Goal: Information Seeking & Learning: Learn about a topic

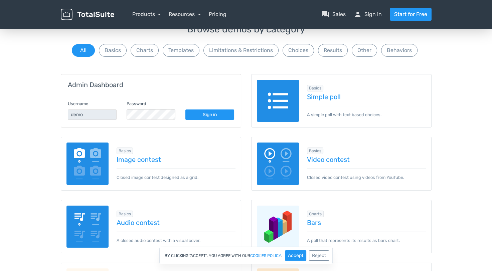
scroll to position [53, 0]
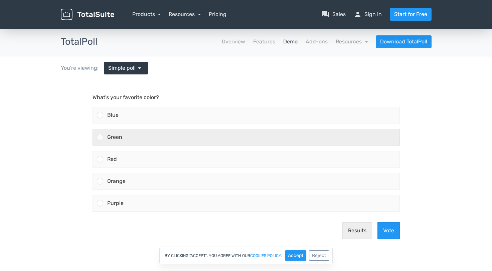
click at [167, 140] on div "Green" at bounding box center [251, 137] width 296 height 16
click at [100, 137] on input "Green" at bounding box center [100, 137] width 0 height 0
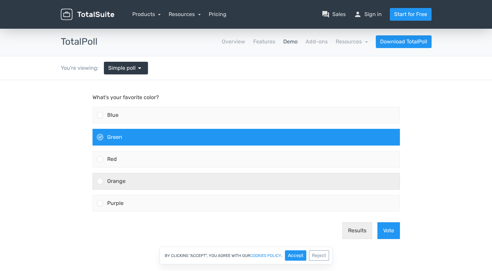
click at [254, 190] on label "Orange" at bounding box center [246, 181] width 313 height 22
click at [100, 181] on input "Orange" at bounding box center [100, 181] width 0 height 0
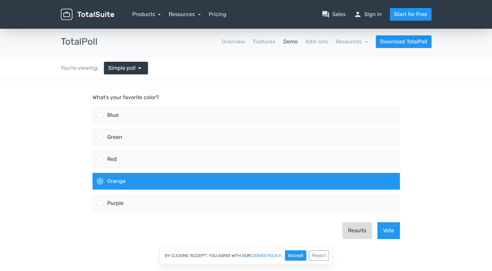
click at [354, 229] on button "Results" at bounding box center [357, 230] width 30 height 17
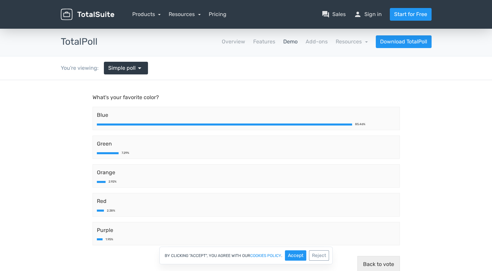
click at [143, 98] on p "What's your favorite color?" at bounding box center [245, 97] width 307 height 8
click at [134, 60] on div "You're viewing: Simple poll arrow_drop_down" at bounding box center [104, 67] width 97 height 23
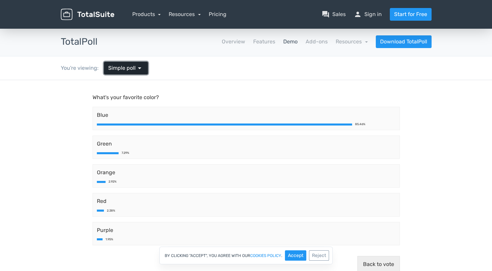
click at [133, 65] on span "Simple poll" at bounding box center [121, 68] width 27 height 8
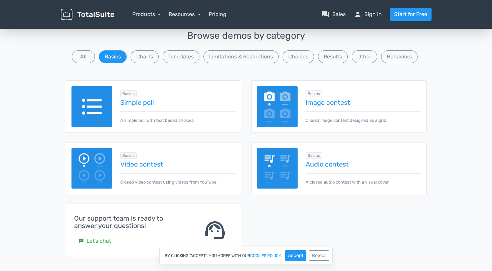
scroll to position [57, 0]
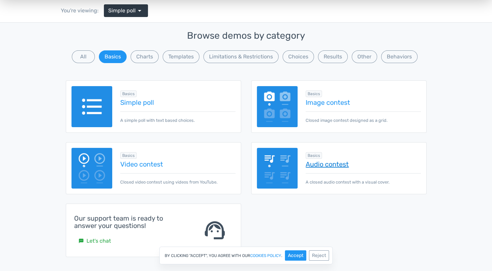
click at [340, 162] on link "Audio contest" at bounding box center [363, 164] width 115 height 7
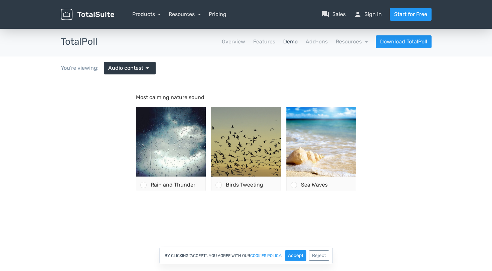
click at [177, 100] on p "Most calming nature sound" at bounding box center [246, 97] width 220 height 8
click at [173, 98] on p "Most calming nature sound" at bounding box center [246, 97] width 220 height 8
click at [167, 182] on span "Rain and Thunder" at bounding box center [173, 185] width 45 height 6
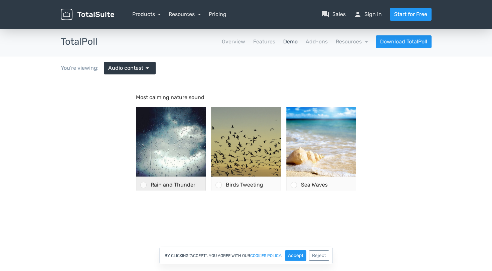
click at [143, 185] on input "Rain and Thunder" at bounding box center [143, 185] width 0 height 0
click at [340, 204] on button "Vote" at bounding box center [345, 212] width 22 height 17
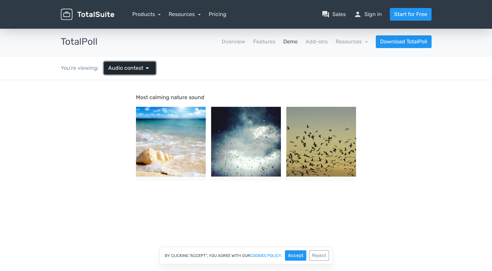
click at [126, 65] on span "Audio contest" at bounding box center [125, 68] width 35 height 8
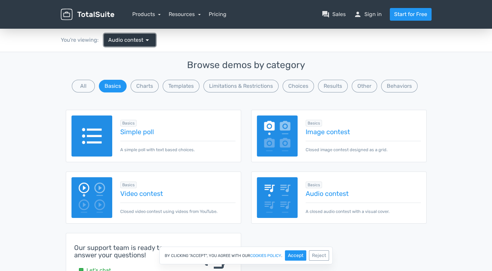
scroll to position [27, 0]
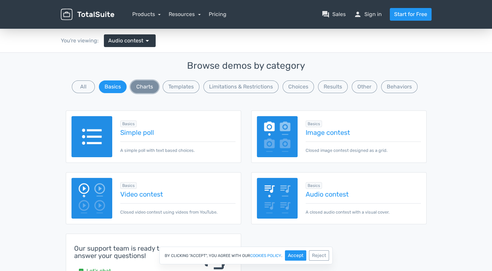
click at [151, 89] on button "Charts" at bounding box center [145, 86] width 28 height 13
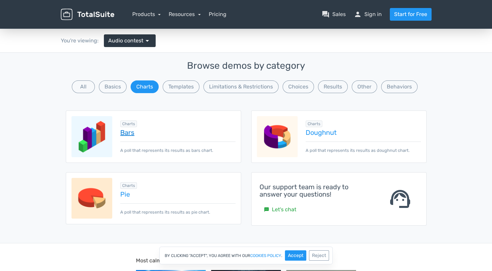
click at [128, 130] on link "Bars" at bounding box center [177, 132] width 115 height 7
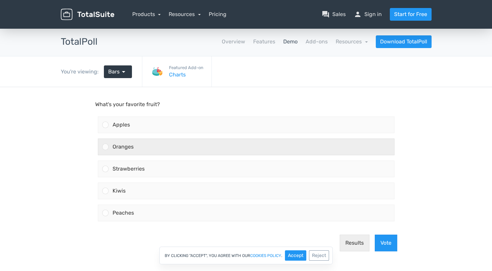
click at [144, 143] on div "Oranges" at bounding box center [251, 147] width 285 height 16
click at [105, 147] on input "Oranges" at bounding box center [105, 147] width 0 height 0
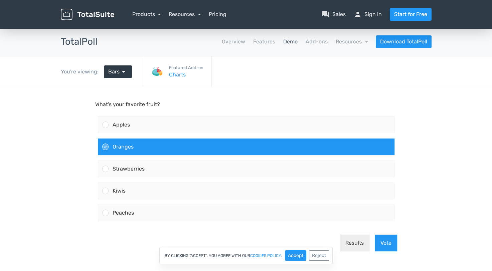
click at [364, 247] on div "By clicking "Accept", you agree with our cookies policy . Accept Reject" at bounding box center [246, 256] width 492 height 18
click at [358, 244] on button "Results" at bounding box center [355, 243] width 30 height 17
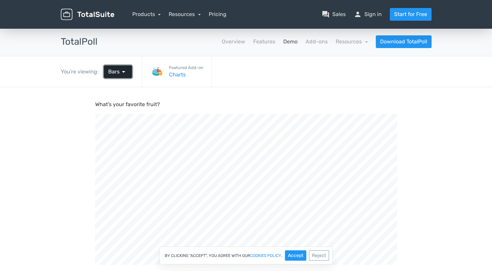
click at [116, 69] on span "Bars" at bounding box center [113, 72] width 11 height 8
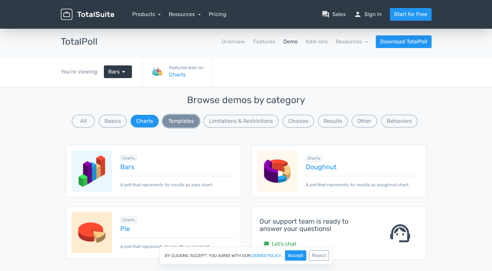
click at [186, 120] on button "Templates" at bounding box center [181, 121] width 37 height 13
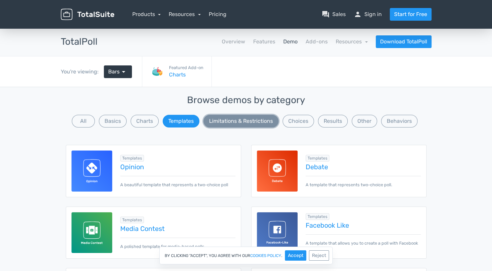
click at [237, 124] on button "Limitations & Restrictions" at bounding box center [240, 121] width 75 height 13
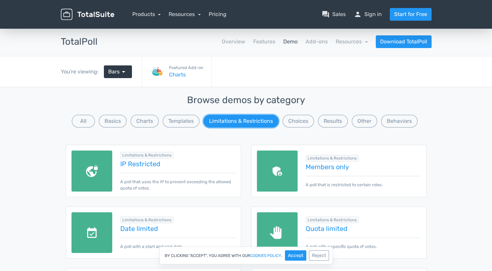
scroll to position [63, 0]
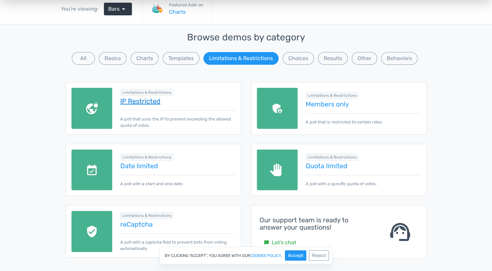
click at [124, 98] on link "IP Restricted" at bounding box center [177, 101] width 115 height 7
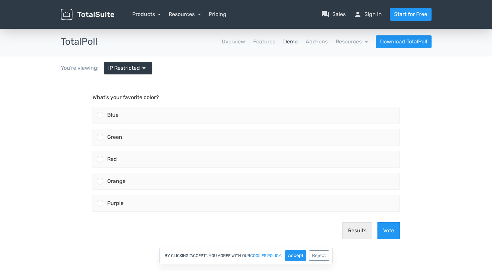
click at [125, 93] on main "What's your favorite color? Blue Green Red" at bounding box center [246, 169] width 321 height 178
click at [118, 98] on p "What's your favorite color?" at bounding box center [245, 97] width 307 height 8
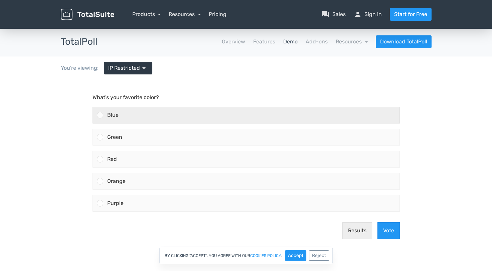
click at [122, 121] on div "Blue" at bounding box center [251, 115] width 296 height 16
click at [100, 115] on input "Blue" at bounding box center [100, 115] width 0 height 0
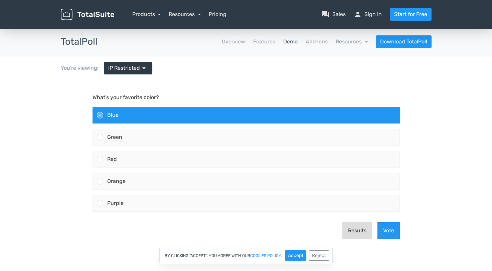
click at [357, 229] on button "Results" at bounding box center [357, 230] width 30 height 17
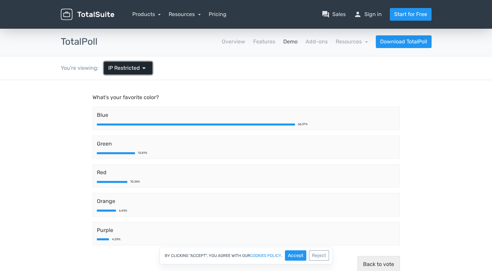
click at [143, 71] on span "arrow_drop_down" at bounding box center [144, 68] width 8 height 8
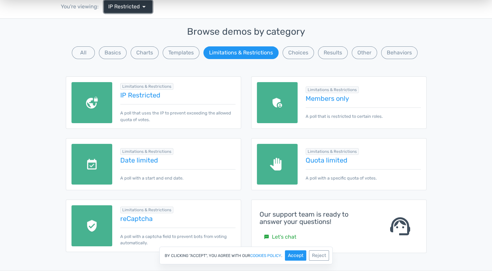
scroll to position [43, 0]
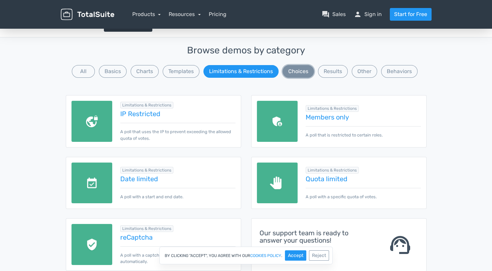
click at [310, 71] on button "Choices" at bounding box center [297, 71] width 31 height 13
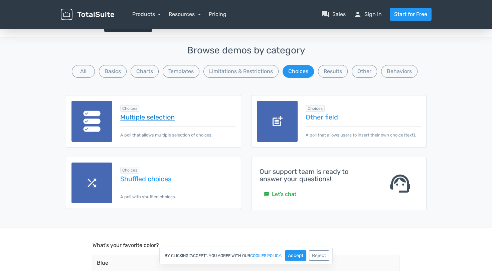
click at [168, 113] on div "Choices Multiple selection A poll that allows multiple selection of choices." at bounding box center [173, 121] width 123 height 34
click at [168, 115] on link "Multiple selection" at bounding box center [177, 117] width 115 height 7
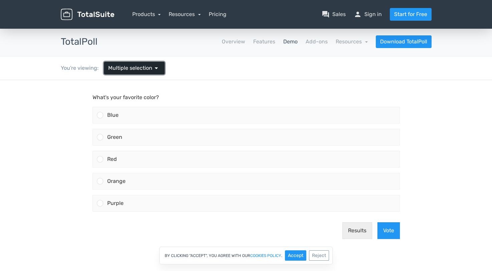
click at [130, 70] on span "Multiple selection" at bounding box center [130, 68] width 44 height 8
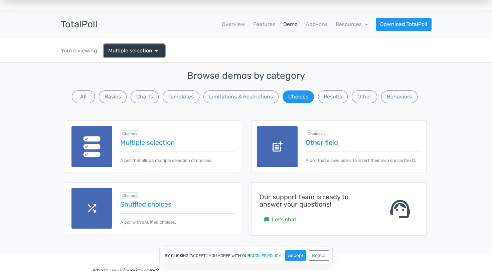
scroll to position [19, 0]
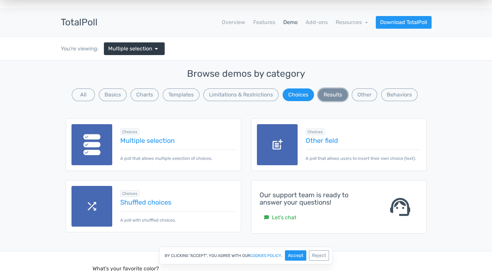
click at [330, 97] on button "Results" at bounding box center [333, 94] width 30 height 13
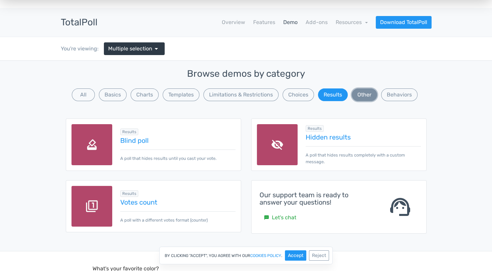
click at [376, 94] on button "Other" at bounding box center [364, 94] width 25 height 13
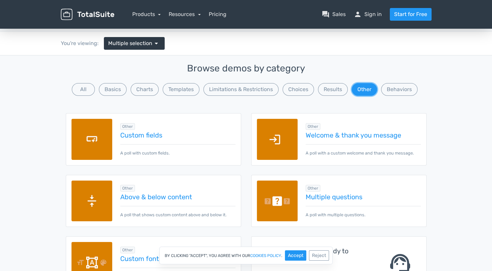
scroll to position [24, 0]
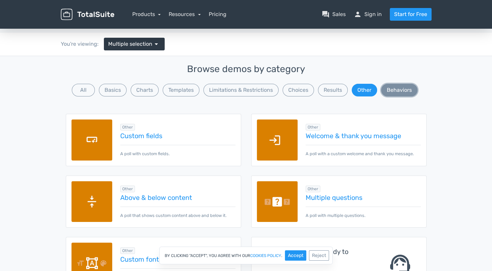
click at [398, 89] on button "Behaviors" at bounding box center [399, 90] width 36 height 13
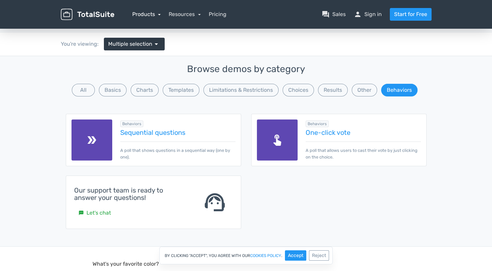
click at [143, 16] on link "Products" at bounding box center [146, 14] width 29 height 6
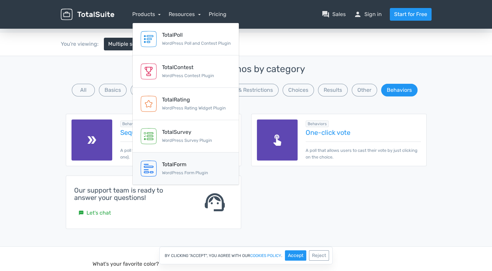
click at [181, 164] on div "TotalForm" at bounding box center [185, 165] width 46 height 8
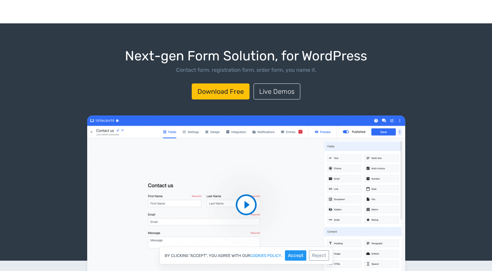
scroll to position [5, 0]
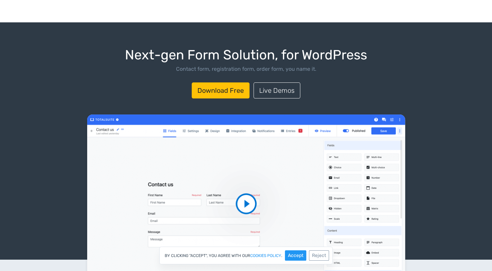
click at [188, 50] on h1 "Next-gen Form Solution, for WordPress" at bounding box center [246, 55] width 472 height 15
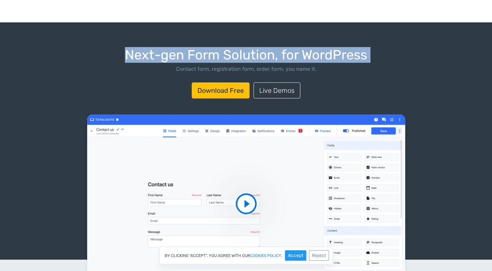
click at [188, 50] on h1 "Next-gen Form Solution, for WordPress" at bounding box center [246, 55] width 472 height 15
click at [184, 50] on h1 "Next-gen Form Solution, for WordPress" at bounding box center [246, 55] width 472 height 15
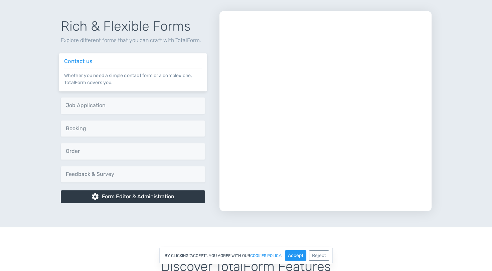
scroll to position [320, 0]
click at [117, 75] on p "Whether you need a simple contact form or a complex one, TotalForm covers you." at bounding box center [133, 76] width 138 height 18
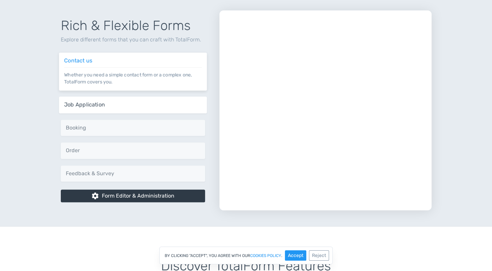
click at [115, 102] on h6 "Job Application" at bounding box center [133, 105] width 138 height 6
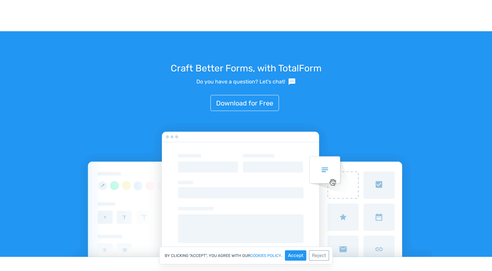
scroll to position [1314, 0]
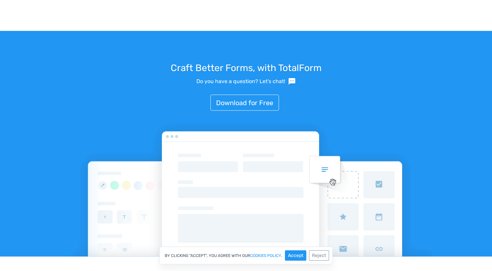
click at [234, 63] on h3 "Craft Better Forms, with TotalForm" at bounding box center [246, 68] width 371 height 10
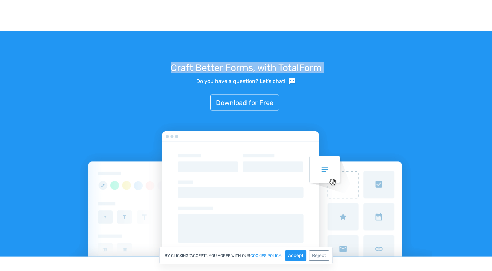
click at [234, 63] on h3 "Craft Better Forms, with TotalForm" at bounding box center [246, 68] width 371 height 10
click at [219, 63] on h3 "Craft Better Forms, with TotalForm" at bounding box center [246, 68] width 371 height 10
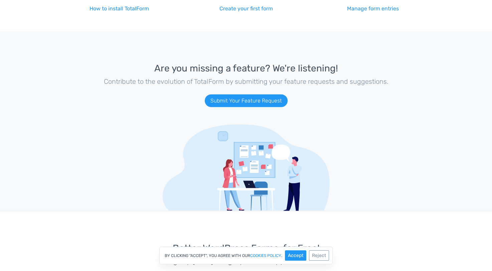
scroll to position [1890, 0]
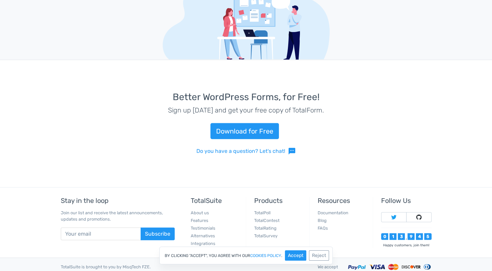
click at [256, 92] on h3 "Better WordPress Forms, for Free!" at bounding box center [246, 97] width 371 height 10
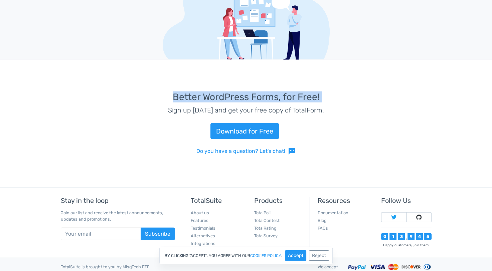
click at [245, 92] on h3 "Better WordPress Forms, for Free!" at bounding box center [246, 97] width 371 height 10
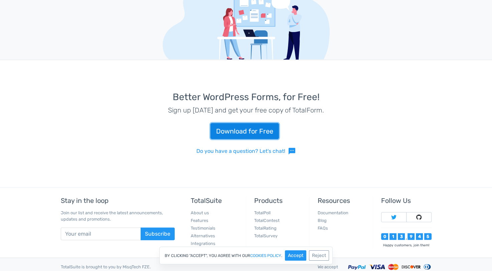
click at [252, 130] on link "Download for Free" at bounding box center [244, 131] width 68 height 16
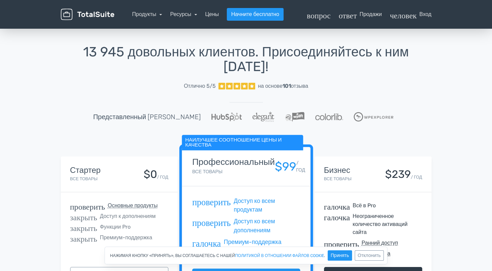
click at [293, 45] on h1 "13 945 довольных клиентов. Присоединяйтесь к ним [DATE]!" at bounding box center [246, 59] width 371 height 29
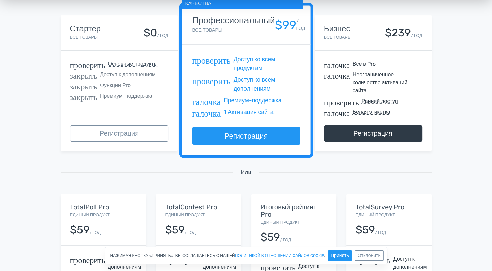
scroll to position [142, 0]
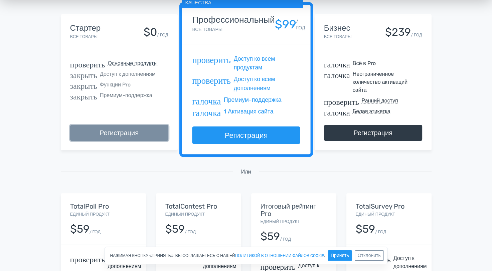
click at [124, 133] on link "Регистрация" at bounding box center [119, 133] width 98 height 16
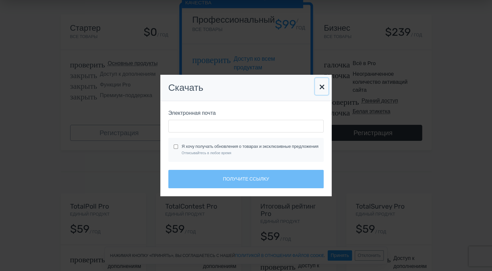
click at [328, 86] on button "×" at bounding box center [321, 86] width 13 height 17
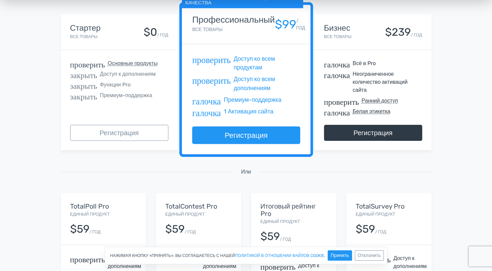
scroll to position [0, 0]
